Goal: Task Accomplishment & Management: Use online tool/utility

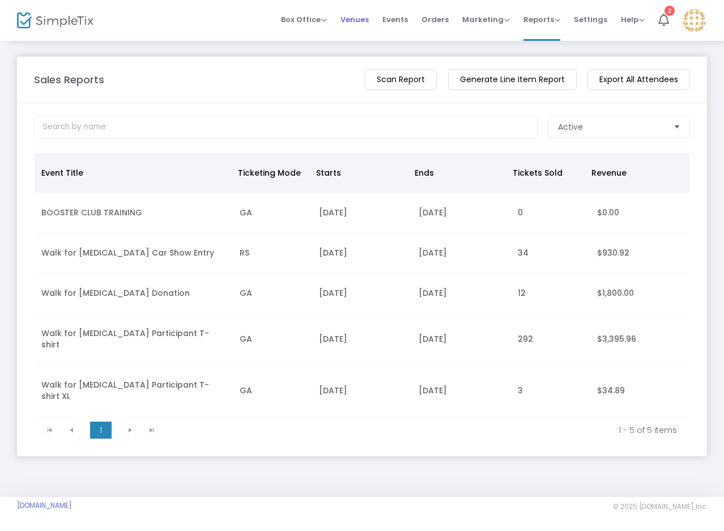
click at [359, 22] on span "Venues" at bounding box center [355, 19] width 28 height 29
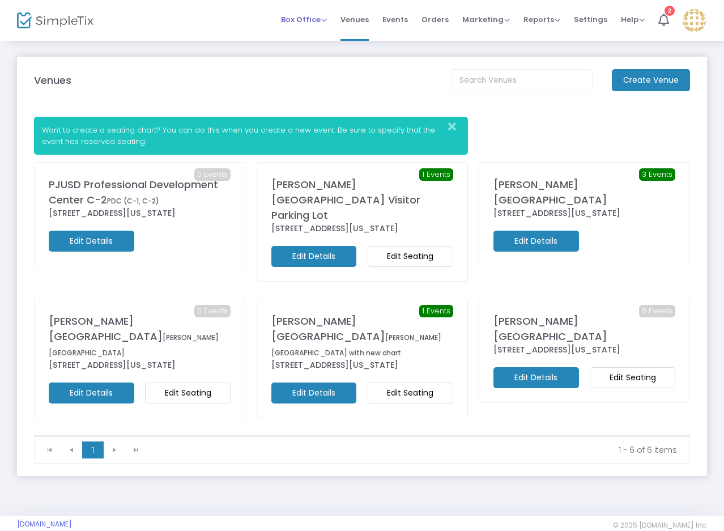
click at [309, 23] on span "Box Office" at bounding box center [304, 19] width 46 height 11
click at [298, 17] on span "Box Office" at bounding box center [304, 19] width 46 height 11
click at [300, 18] on span "Box Office" at bounding box center [304, 19] width 46 height 11
click at [305, 36] on li "Sell Tickets" at bounding box center [321, 38] width 81 height 22
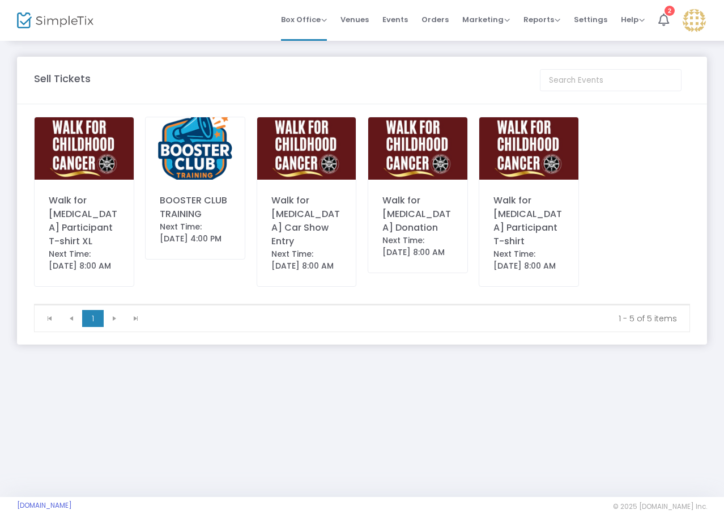
click at [296, 257] on div "Next Time: [DATE] 8:00 AM" at bounding box center [306, 260] width 71 height 24
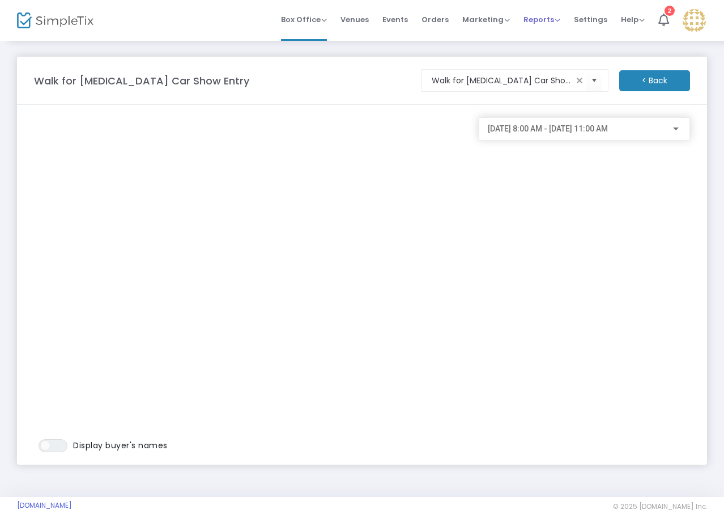
click at [545, 22] on span "Reports" at bounding box center [542, 19] width 37 height 11
click at [559, 66] on li "Sales Reports" at bounding box center [561, 60] width 74 height 22
